Goal: Task Accomplishment & Management: Use online tool/utility

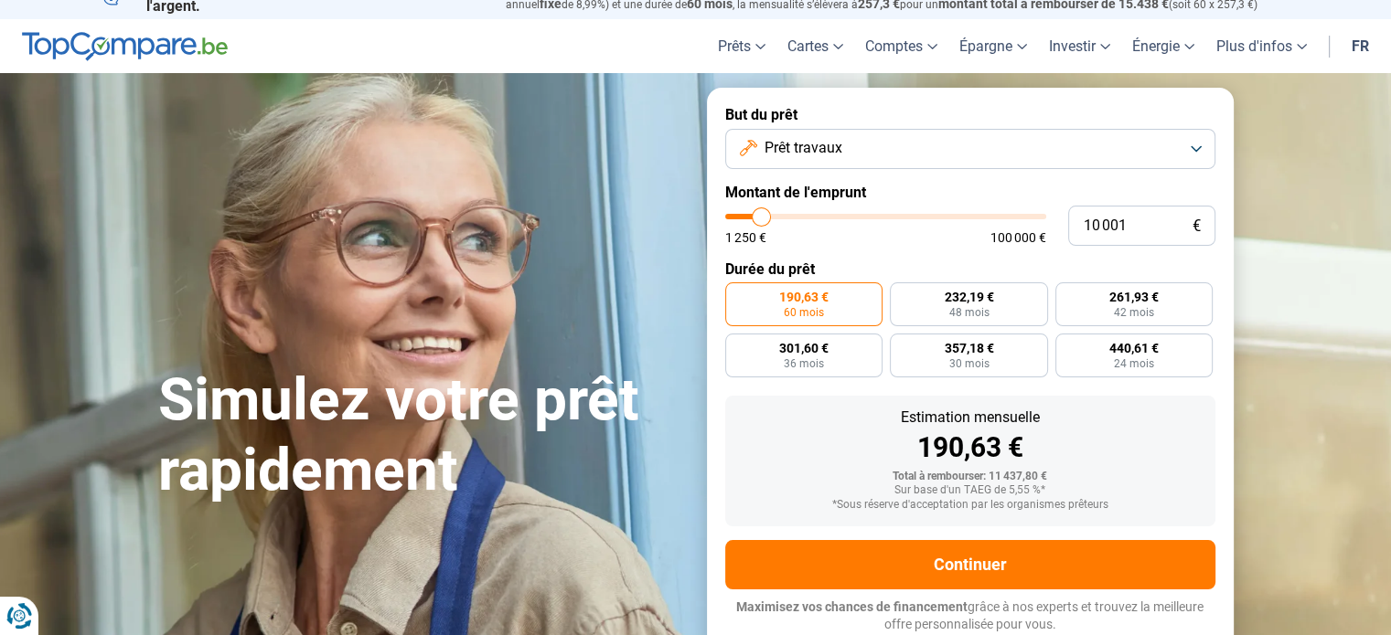
drag, startPoint x: 1156, startPoint y: 232, endPoint x: 1018, endPoint y: 212, distance: 139.5
click at [1020, 212] on div "10 001 € 1 250 € 100 000 €" at bounding box center [970, 226] width 490 height 40
type input "10000"
radio input "true"
type input "1"
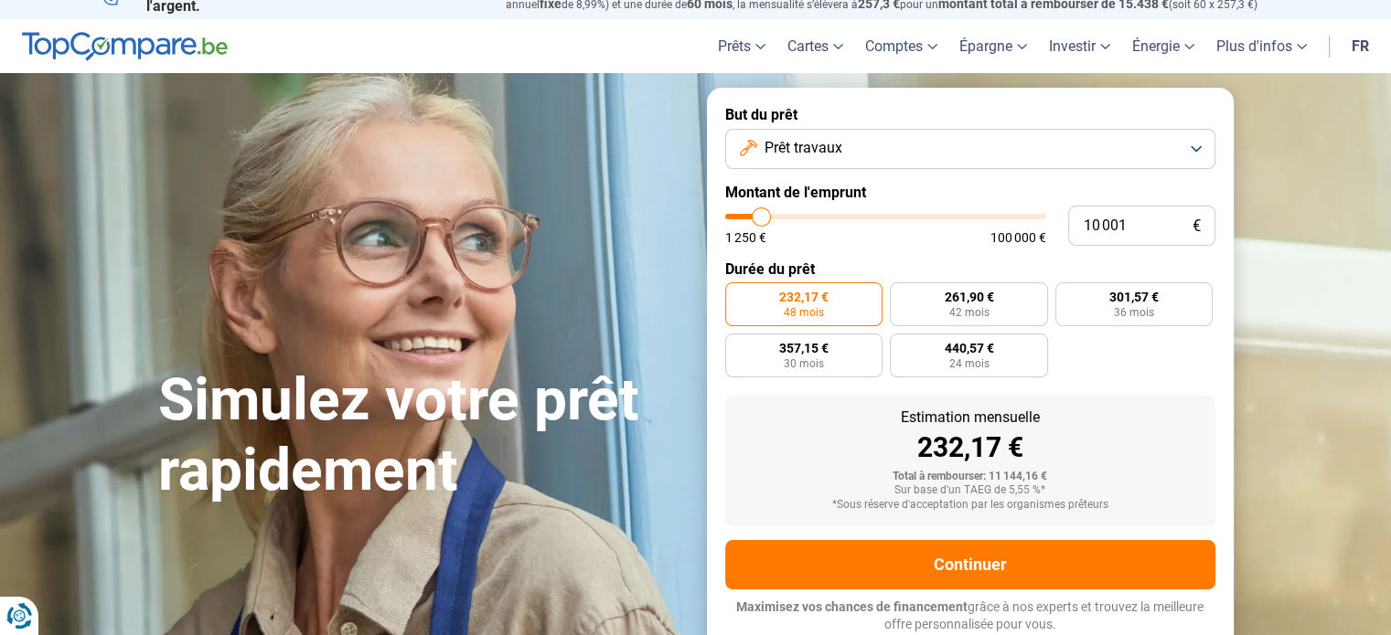
type input "1250"
type input "13"
type input "1250"
type input "135"
type input "1250"
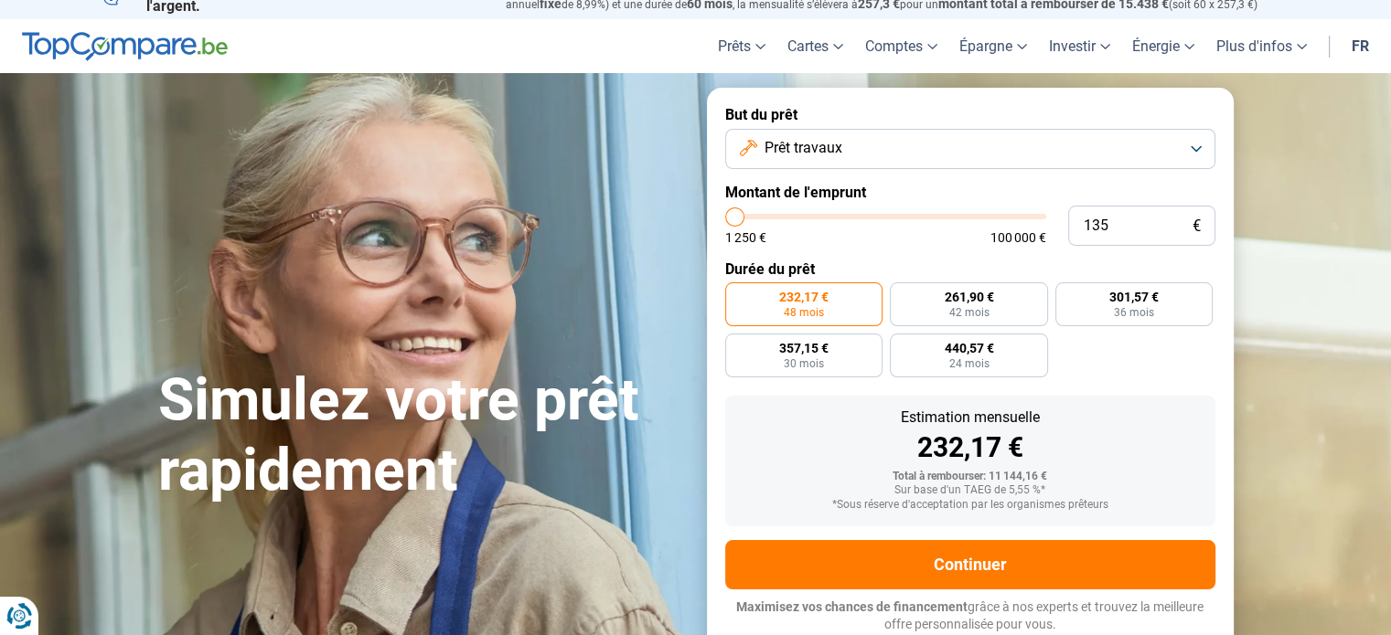
type input "1 350"
type input "1250"
type input "13 500"
type input "13500"
radio input "false"
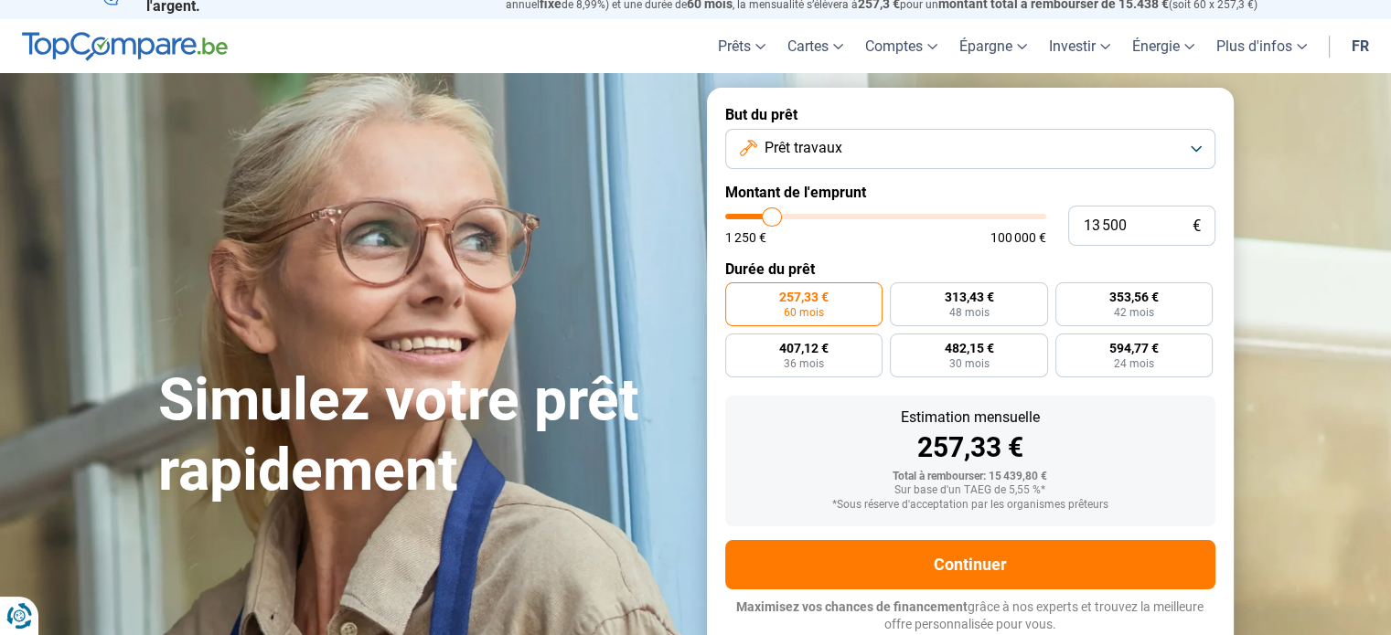
type input "13 500"
